Goal: Task Accomplishment & Management: Complete application form

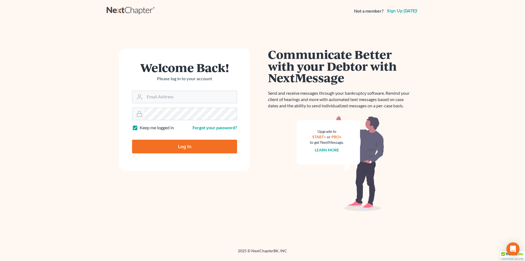
type input "[PERSON_NAME][EMAIL_ADDRESS][DOMAIN_NAME]"
click at [159, 145] on input "Log In" at bounding box center [184, 146] width 105 height 14
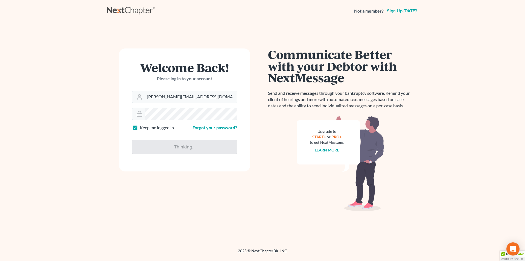
type input "Thinking..."
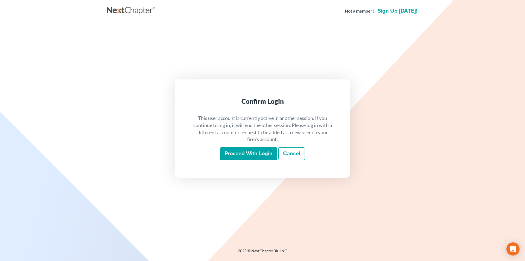
click at [259, 153] on input "Proceed with login" at bounding box center [248, 153] width 57 height 13
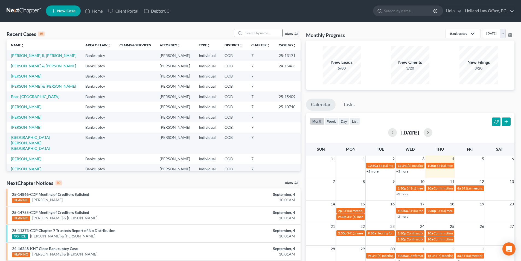
click at [273, 36] on input "search" at bounding box center [263, 33] width 38 height 8
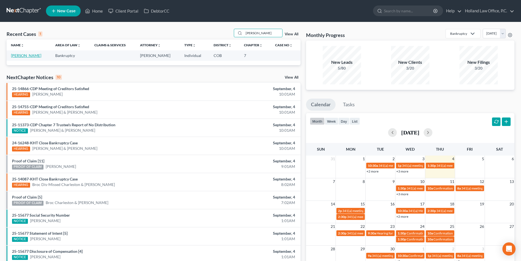
type input "[PERSON_NAME]"
click at [32, 57] on link "[PERSON_NAME]" at bounding box center [26, 55] width 30 height 5
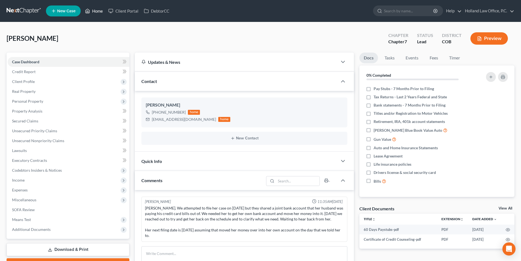
click at [96, 10] on link "Home" at bounding box center [93, 11] width 23 height 10
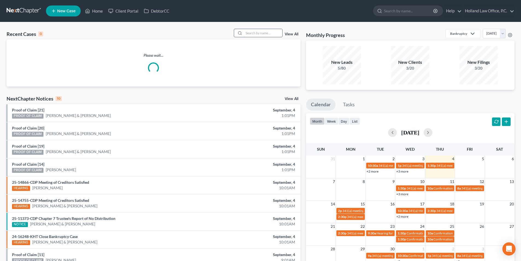
click at [258, 35] on input "search" at bounding box center [263, 33] width 38 height 8
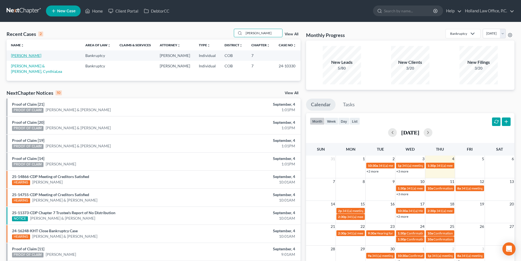
type input "[PERSON_NAME]"
click at [30, 56] on link "[PERSON_NAME]" at bounding box center [26, 55] width 30 height 5
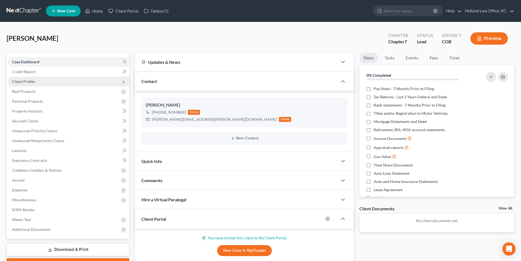
click at [28, 84] on span "Client Profile" at bounding box center [69, 82] width 122 height 10
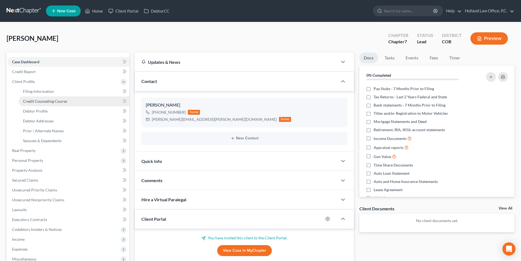
click at [30, 102] on span "Credit Counseling Course" at bounding box center [45, 101] width 44 height 5
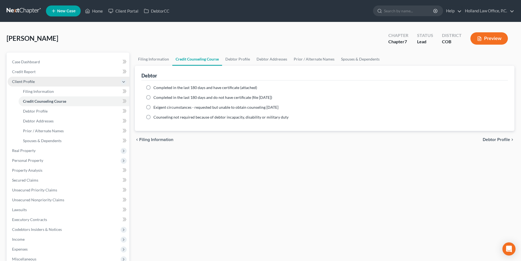
click at [21, 81] on span "Client Profile" at bounding box center [23, 81] width 23 height 5
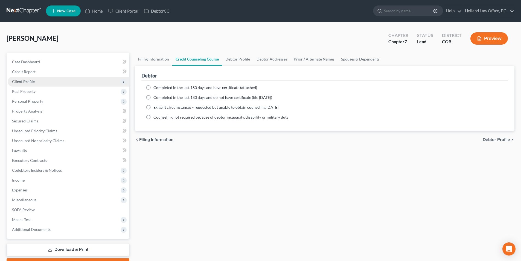
click at [23, 83] on span "Client Profile" at bounding box center [23, 81] width 23 height 5
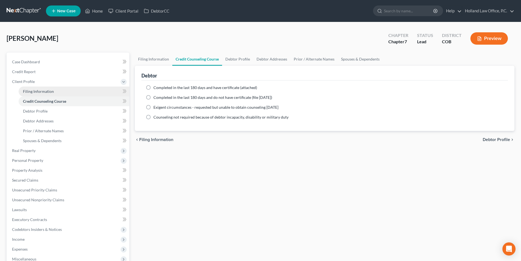
click at [32, 93] on span "Filing Information" at bounding box center [38, 91] width 31 height 5
select select "1"
select select "0"
select select "5"
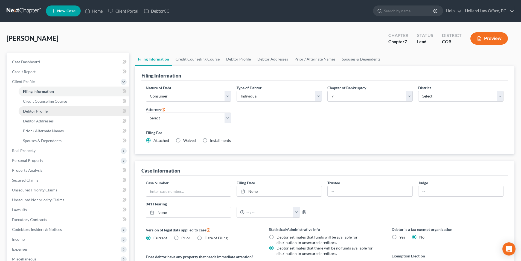
click at [31, 113] on span "Debtor Profile" at bounding box center [35, 111] width 25 height 5
select select "0"
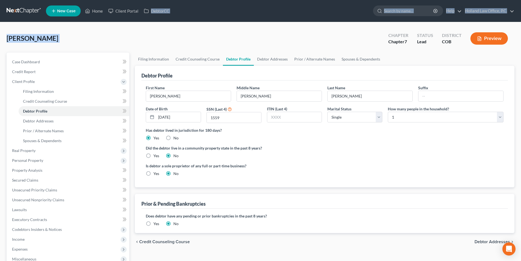
drag, startPoint x: 208, startPoint y: 6, endPoint x: 221, endPoint y: 27, distance: 25.0
click at [221, 27] on div "Home New Case Client Portal DebtorCC Holland Law Office, P.C. [PERSON_NAME][EMA…" at bounding box center [260, 175] width 521 height 350
